Goal: Transaction & Acquisition: Purchase product/service

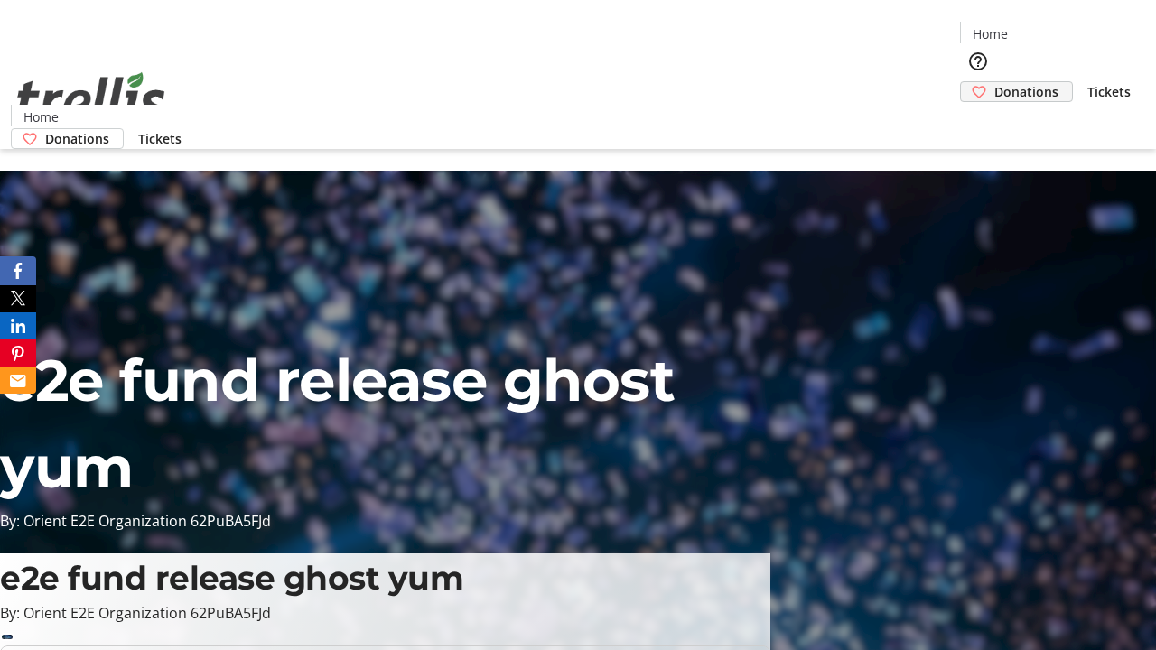
click at [994, 82] on span "Donations" at bounding box center [1026, 91] width 64 height 19
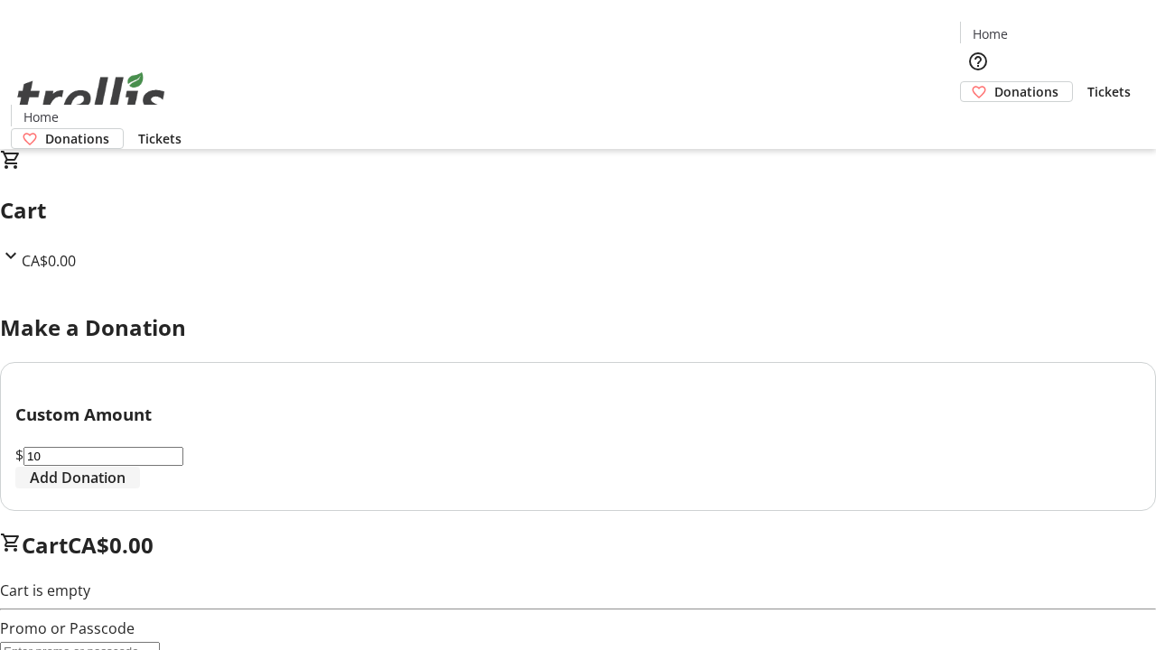
click at [126, 489] on span "Add Donation" at bounding box center [78, 478] width 96 height 22
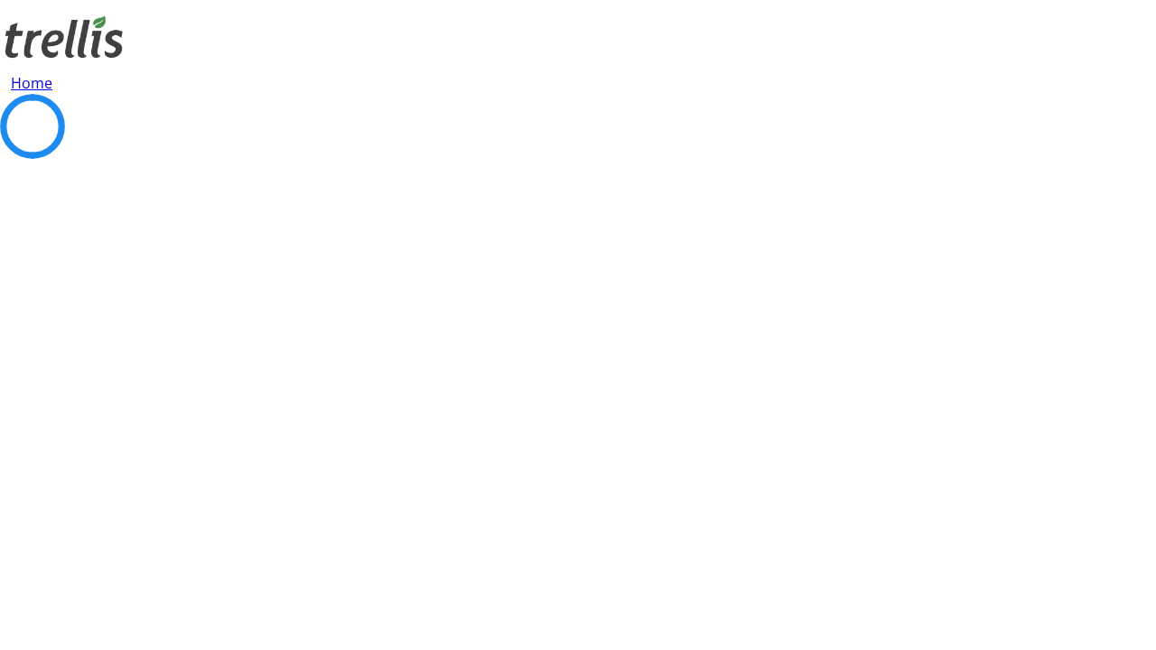
select select "CA"
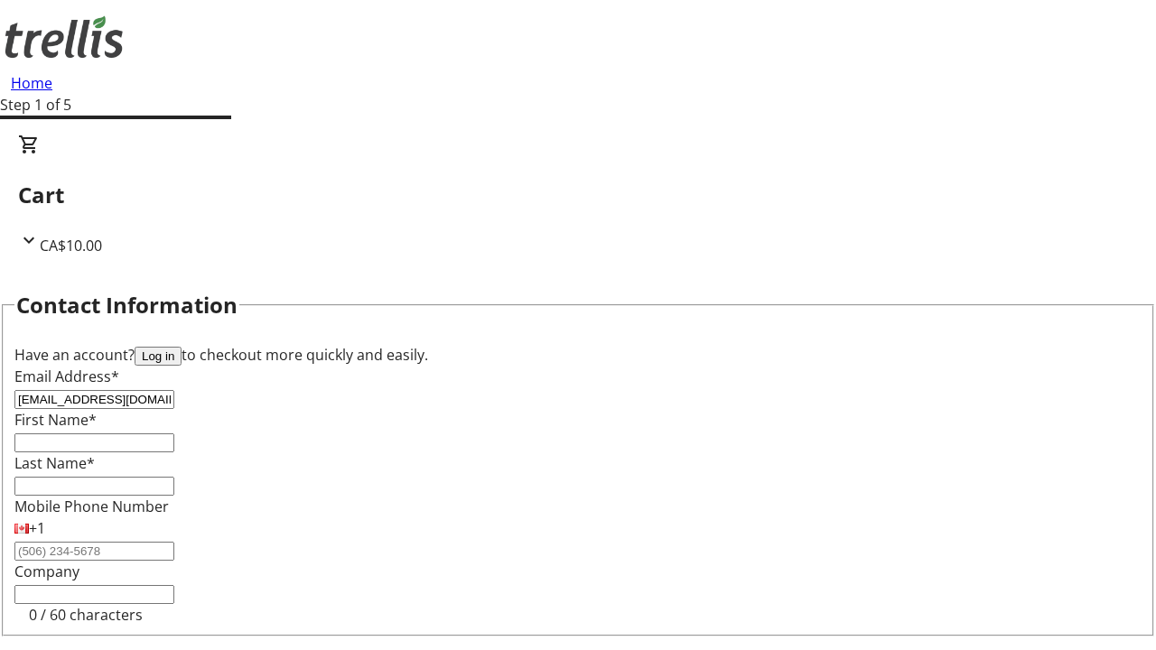
type input "[EMAIL_ADDRESS][DOMAIN_NAME]"
type input "Amya"
type input "[PERSON_NAME]"
type input "[STREET_ADDRESS][PERSON_NAME]"
type input "Kelowna"
